Goal: Information Seeking & Learning: Learn about a topic

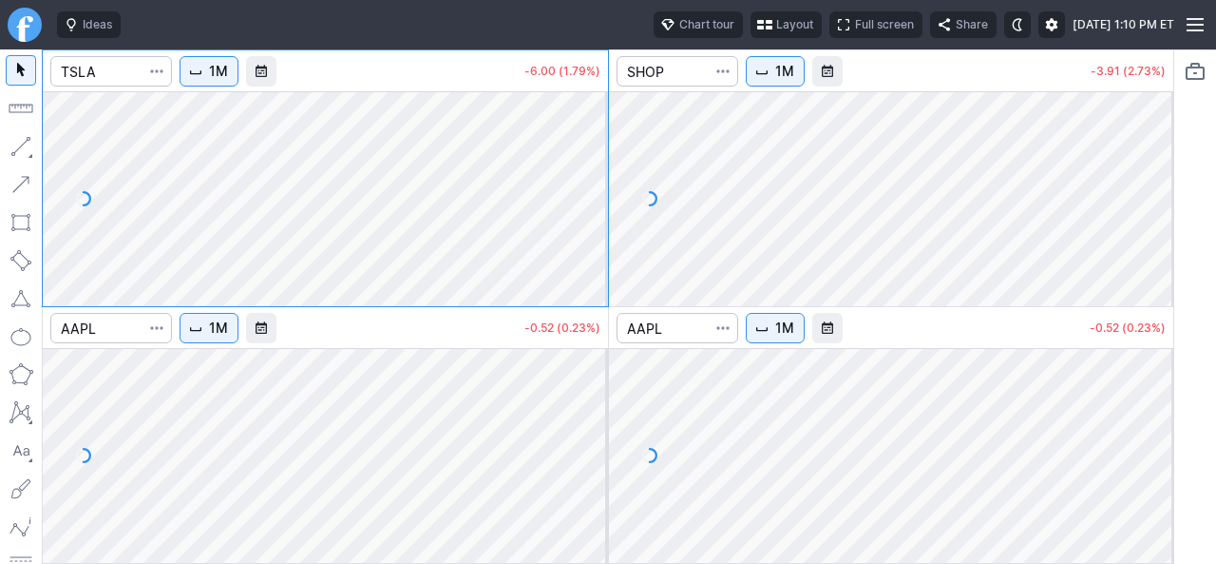
click at [759, 22] on span "button" at bounding box center [764, 24] width 11 height 15
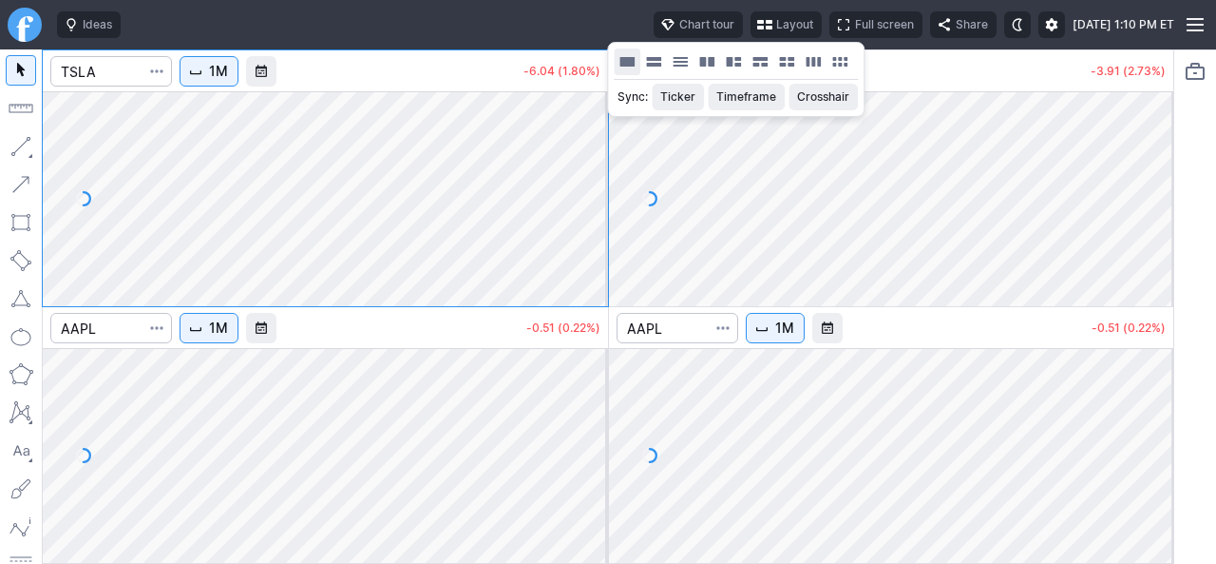
click at [624, 64] on button "Layout" at bounding box center [627, 61] width 27 height 27
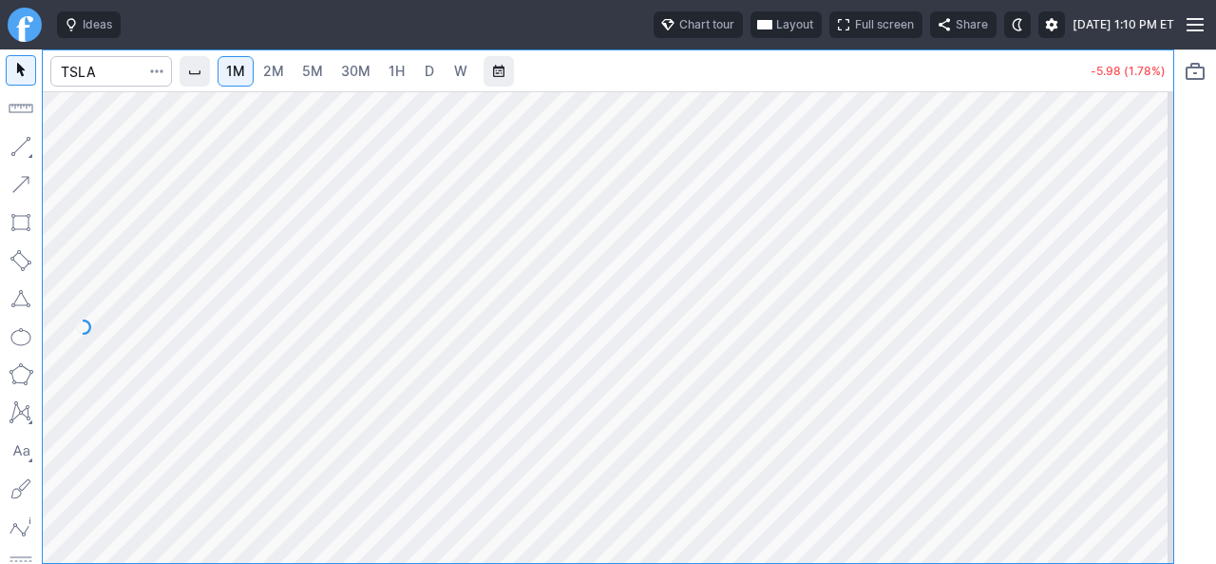
click at [275, 73] on span "2M" at bounding box center [273, 71] width 21 height 16
drag, startPoint x: 1148, startPoint y: 424, endPoint x: 1138, endPoint y: 333, distance: 91.7
click at [1138, 333] on div at bounding box center [1154, 322] width 40 height 424
drag, startPoint x: 1152, startPoint y: 276, endPoint x: 1138, endPoint y: 341, distance: 66.9
click at [1139, 337] on div at bounding box center [1154, 322] width 40 height 424
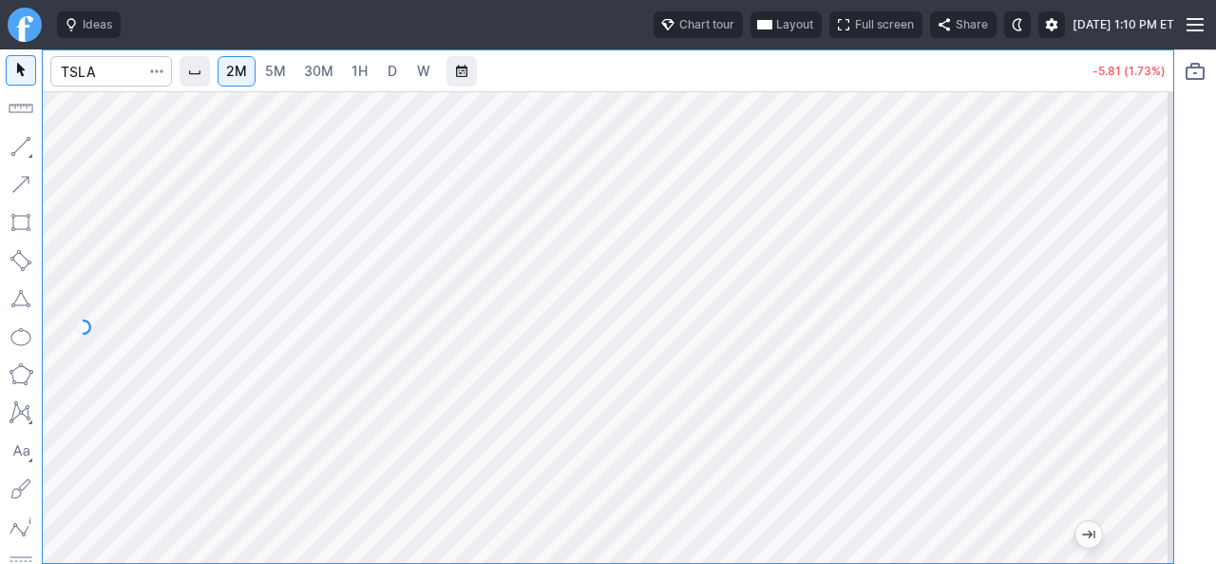
drag, startPoint x: 1144, startPoint y: 344, endPoint x: 1140, endPoint y: 354, distance: 11.1
click at [1144, 356] on div at bounding box center [1154, 322] width 40 height 424
drag, startPoint x: 1148, startPoint y: 402, endPoint x: 1137, endPoint y: 337, distance: 65.6
click at [1137, 337] on div at bounding box center [1154, 322] width 40 height 424
drag, startPoint x: 1154, startPoint y: 316, endPoint x: 1138, endPoint y: 387, distance: 71.9
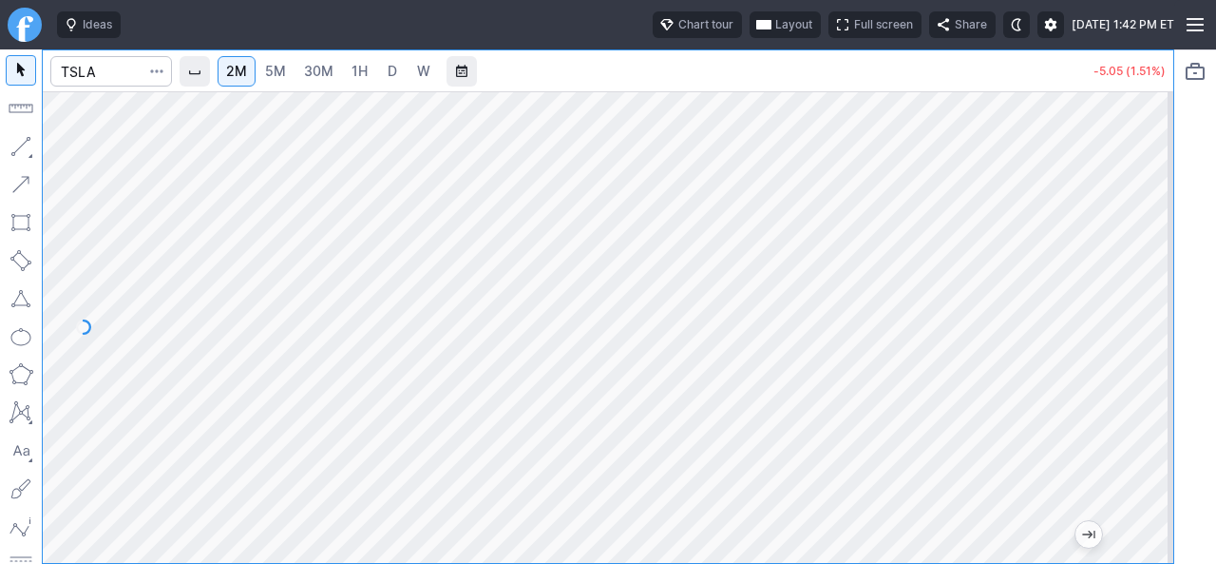
click at [1138, 387] on div at bounding box center [1154, 322] width 40 height 424
